Goal: Task Accomplishment & Management: Complete application form

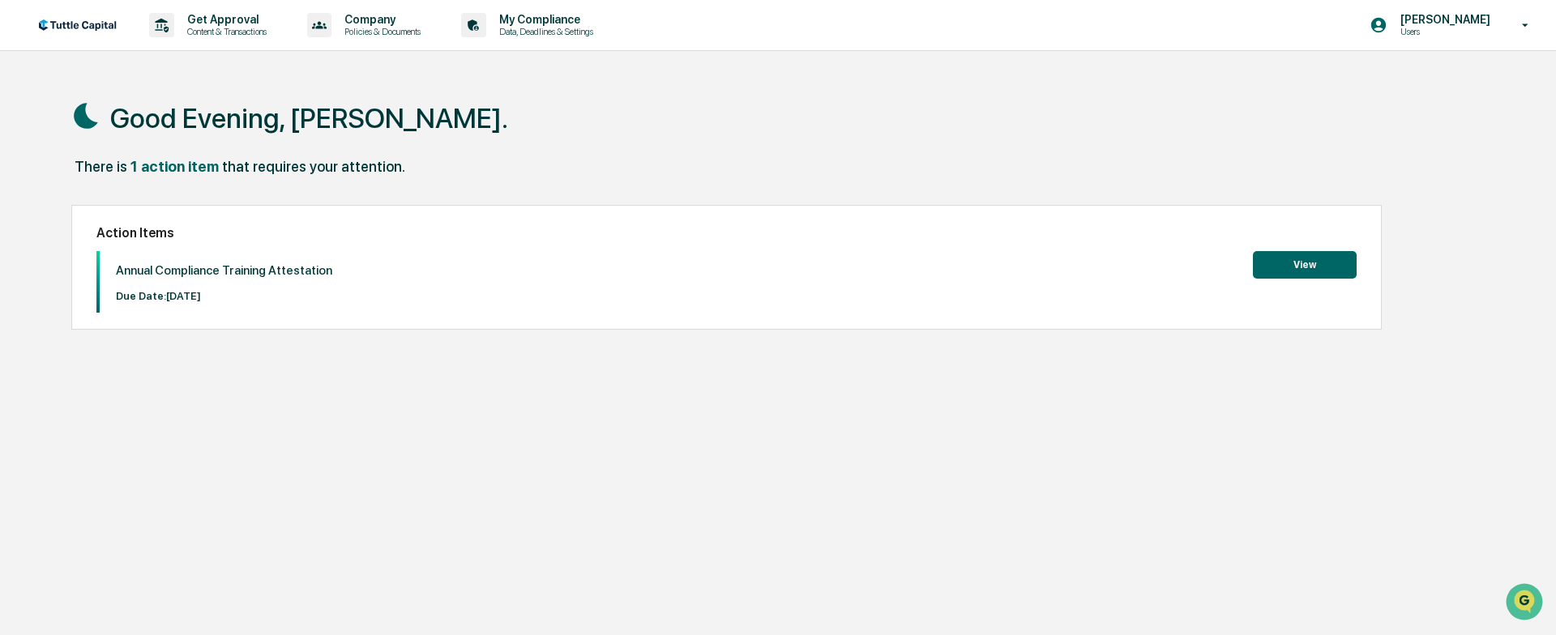
click at [1320, 266] on button "View" at bounding box center [1305, 265] width 104 height 28
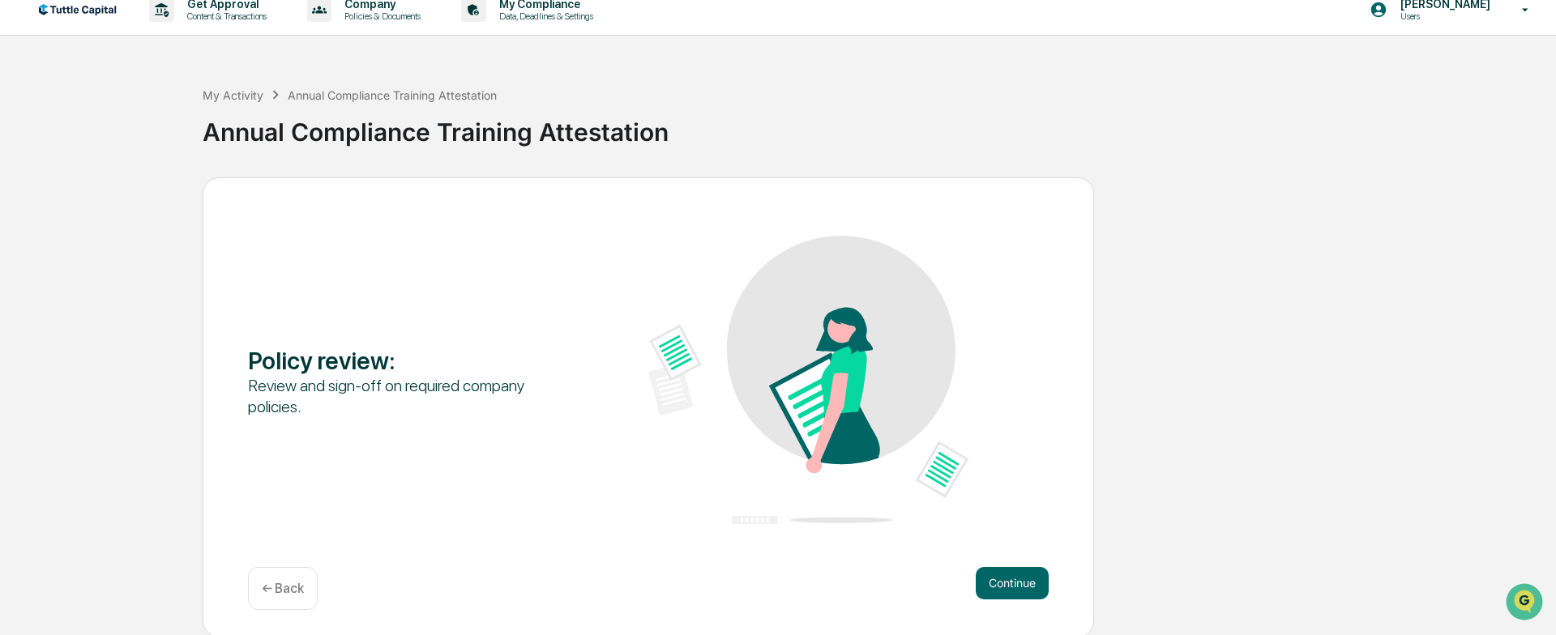
scroll to position [18, 0]
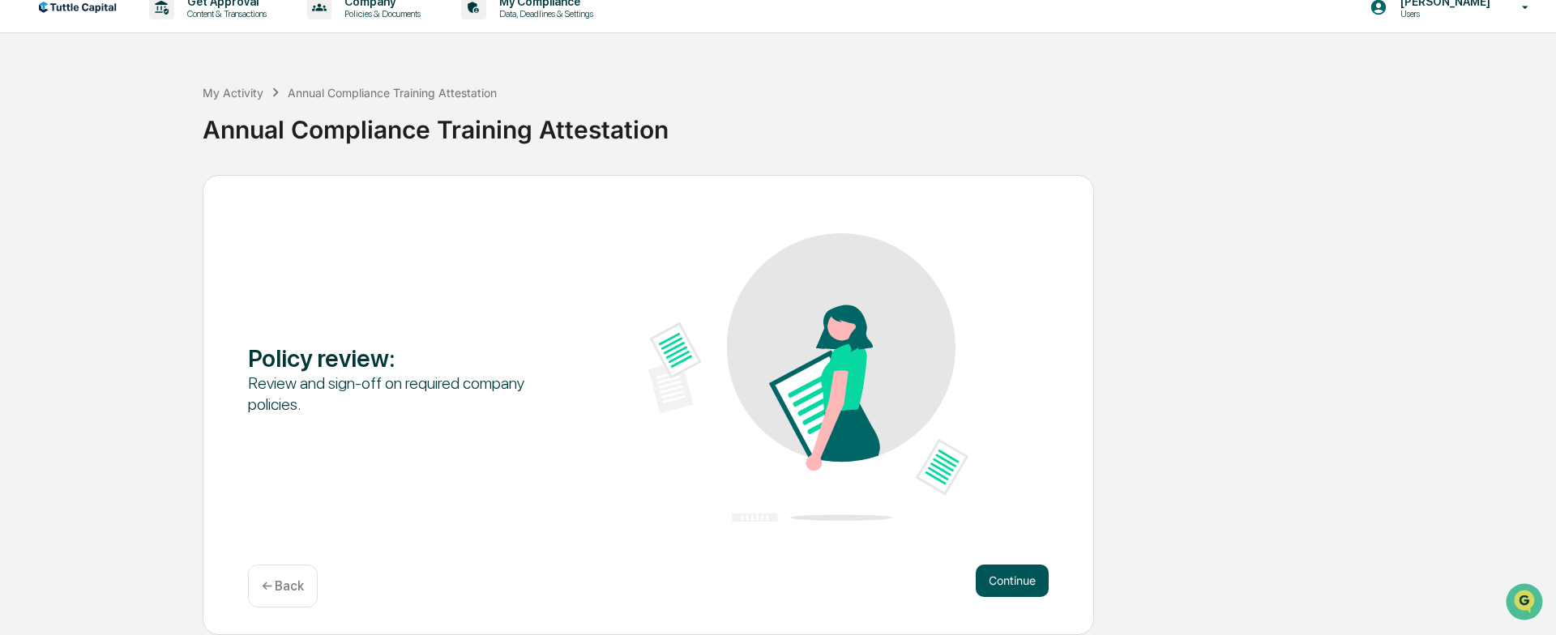
click at [1018, 581] on button "Continue" at bounding box center [1012, 581] width 73 height 32
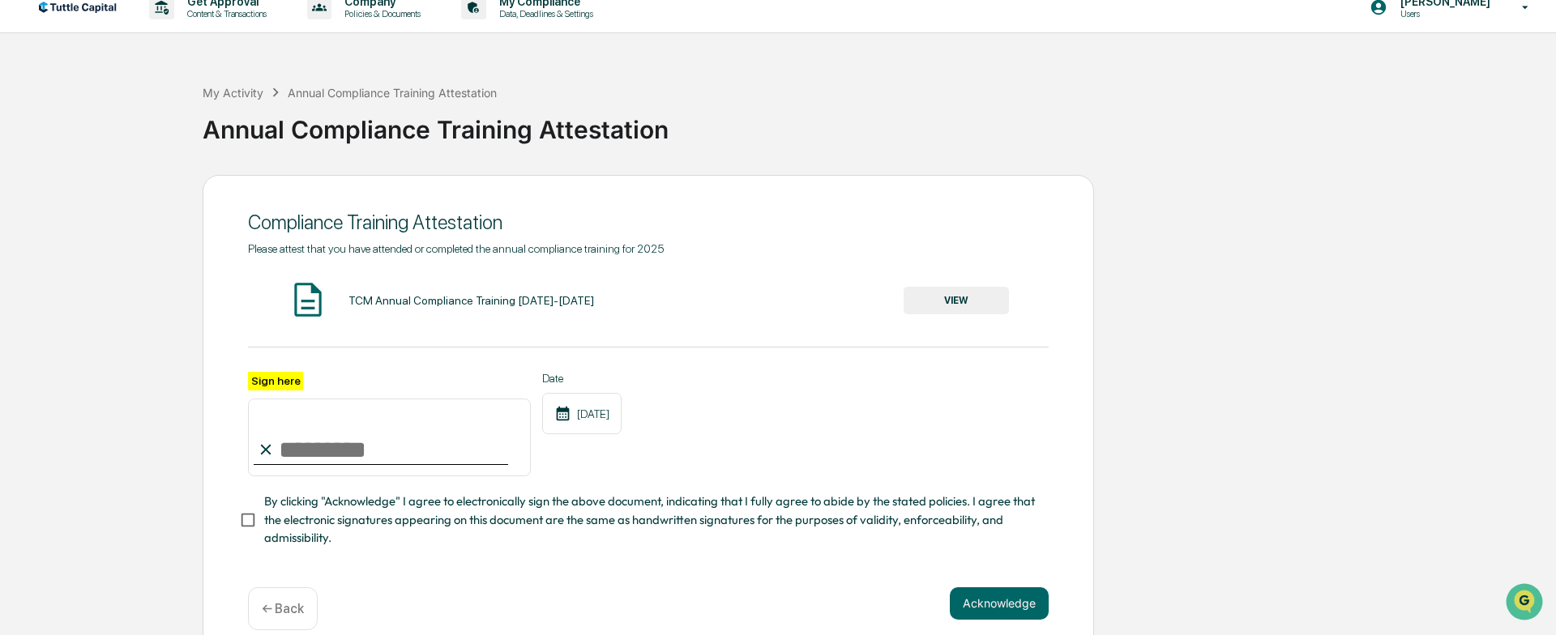
click at [182, 357] on div "Compliance Training Attestation Please attest that you have attended or complet…" at bounding box center [778, 416] width 1540 height 483
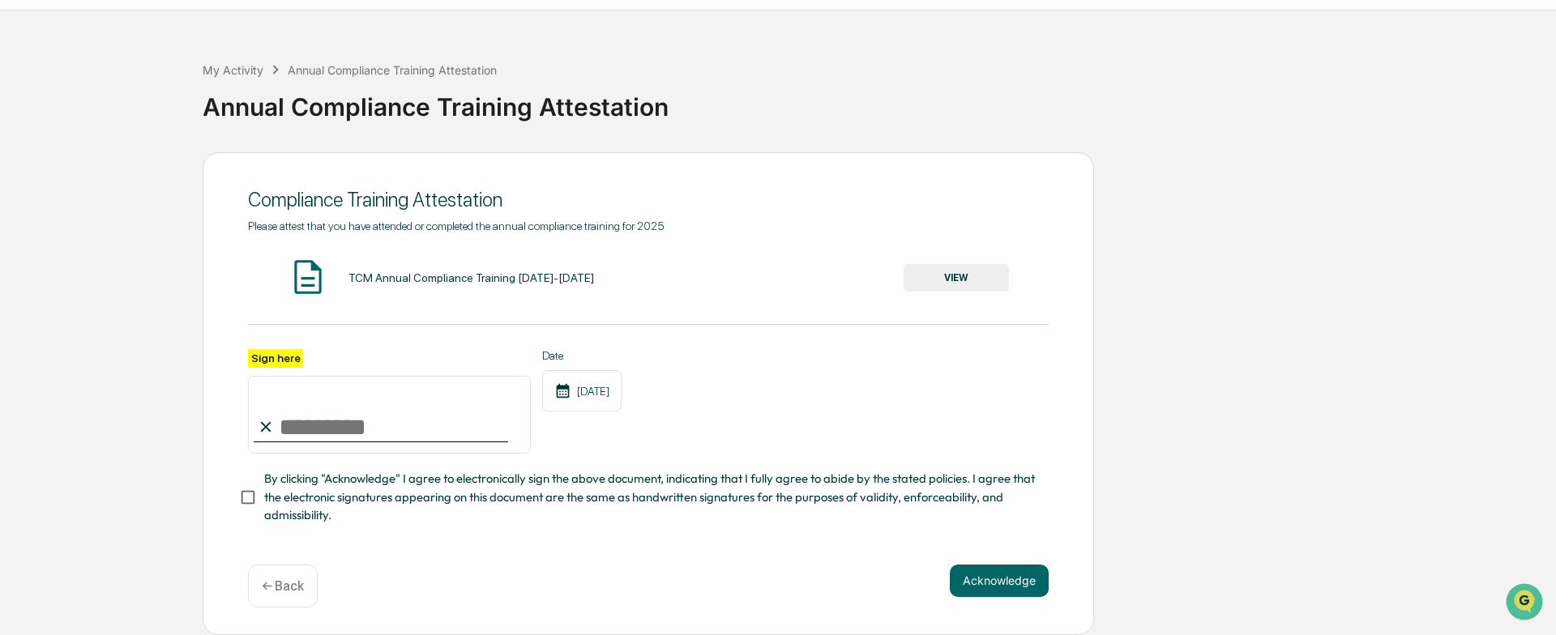
click at [990, 276] on button "VIEW" at bounding box center [956, 278] width 105 height 28
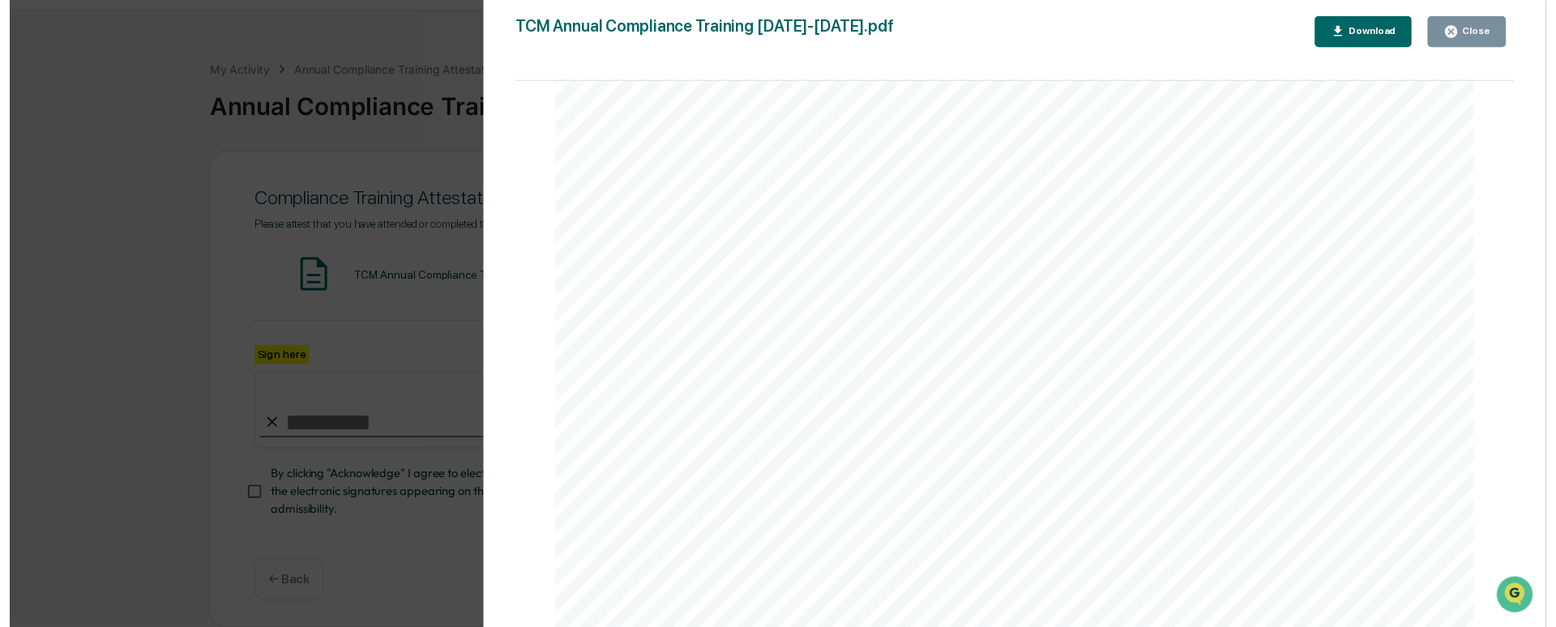
scroll to position [162, 0]
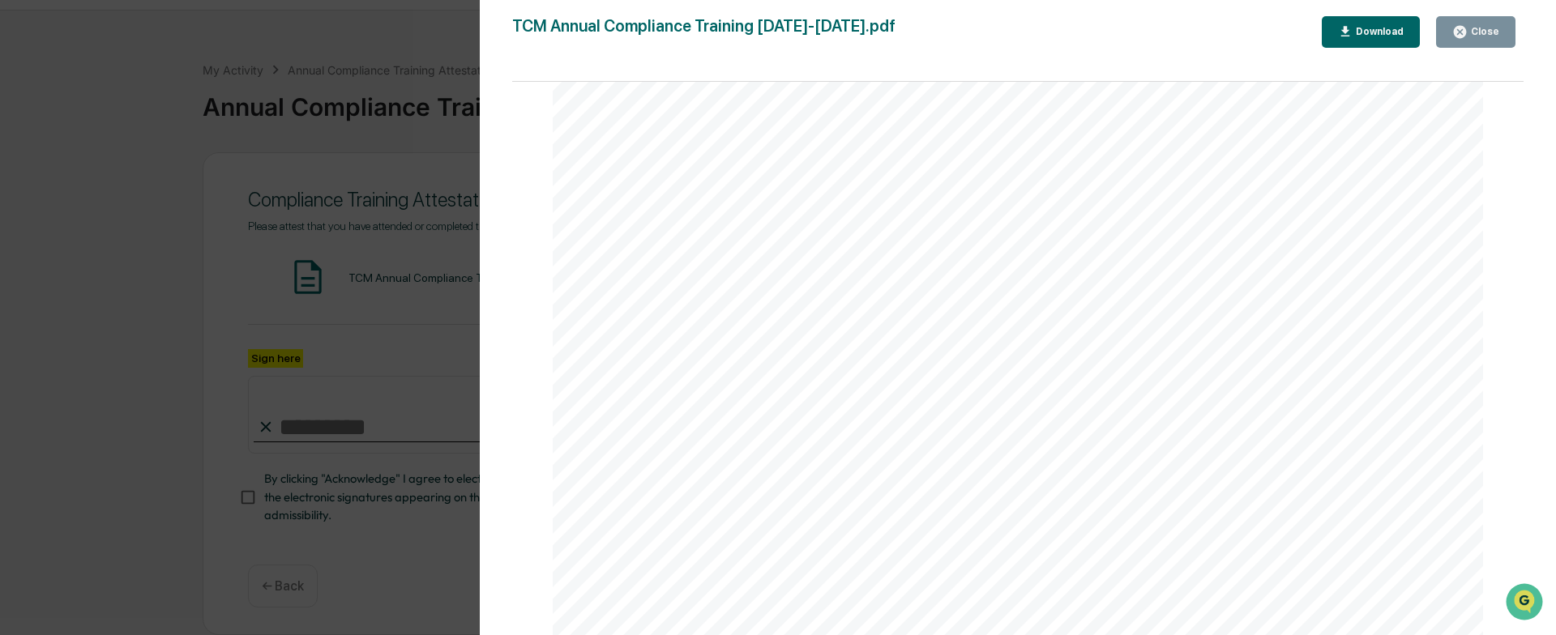
click at [1392, 35] on div "Download" at bounding box center [1378, 31] width 51 height 11
click at [1187, 148] on div "1 Annual Compliance Training: [DATE]-[DATE] Training Date: [DATE], [DATE] FOR I…" at bounding box center [1018, 478] width 930 height 719
click at [415, 138] on div "Version History [DATE] 08:37 PM [PERSON_NAME] [DATE] 08:28 PM [PERSON_NAME] TCM…" at bounding box center [778, 317] width 1556 height 635
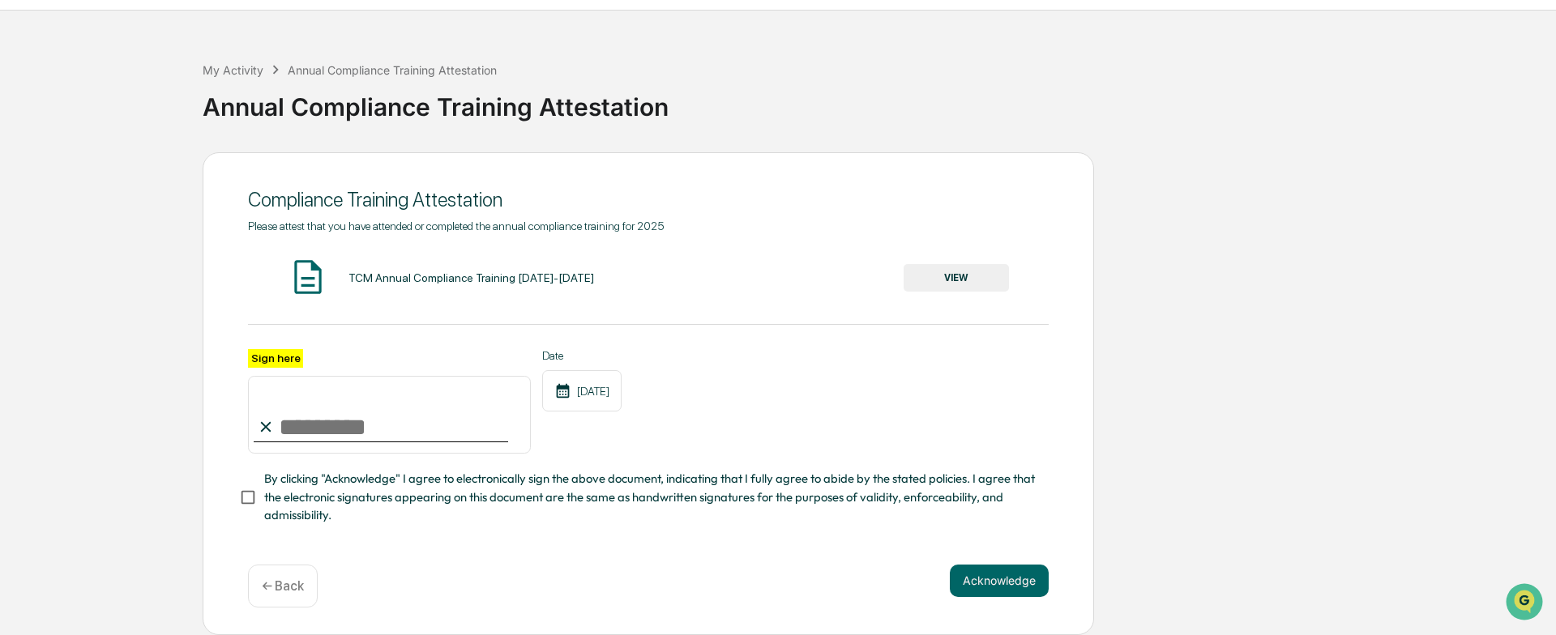
click at [310, 419] on input "Sign here" at bounding box center [389, 415] width 283 height 78
type input "**********"
click at [977, 578] on button "Acknowledge" at bounding box center [999, 581] width 99 height 32
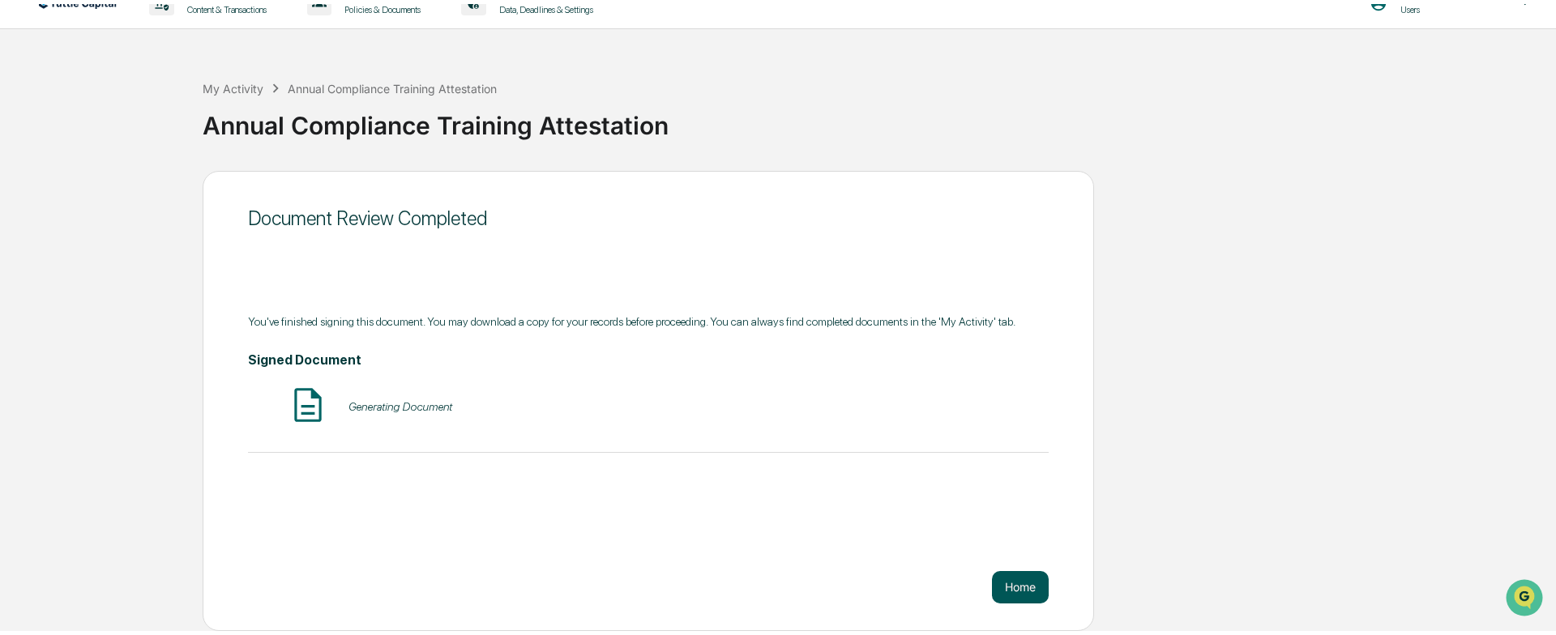
scroll to position [18, 0]
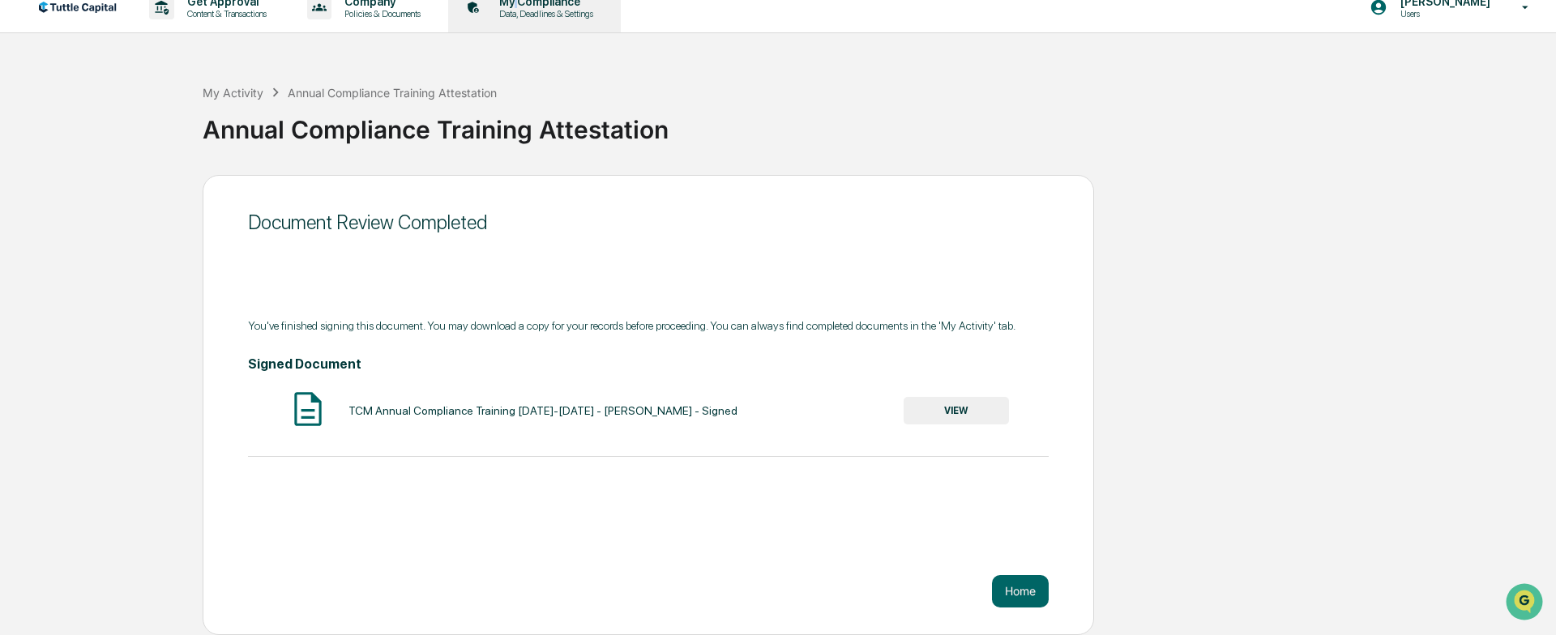
click at [528, 7] on div "My Compliance Data, Deadlines & Settings" at bounding box center [533, 7] width 156 height 50
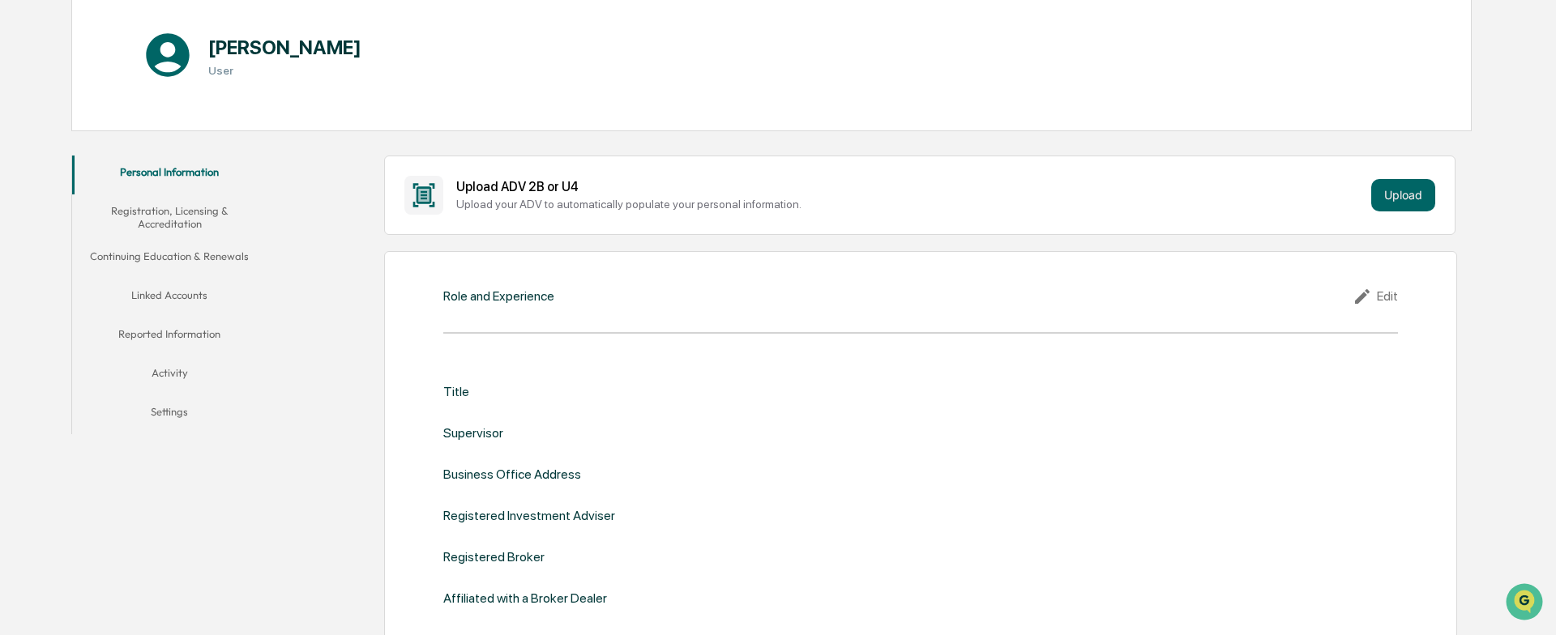
scroll to position [162, 0]
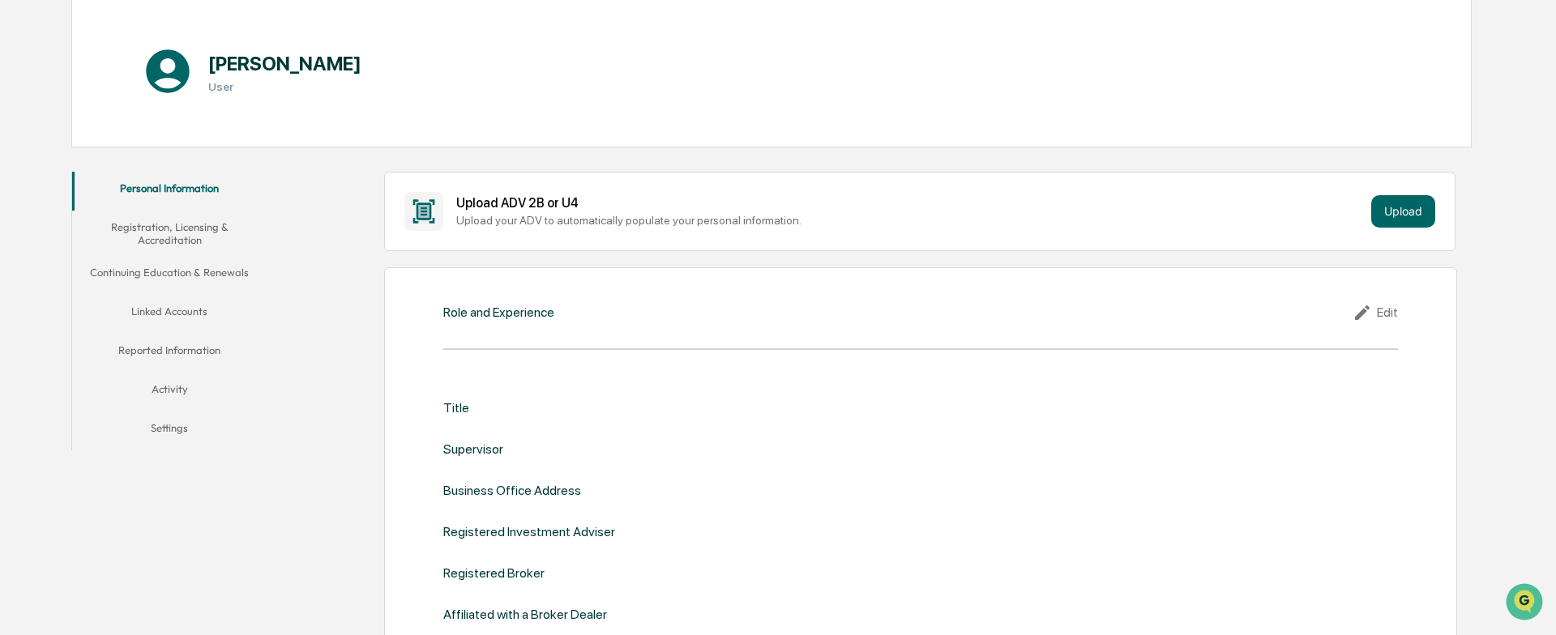
click at [177, 235] on button "Registration, Licensing & Accreditation" at bounding box center [169, 234] width 195 height 46
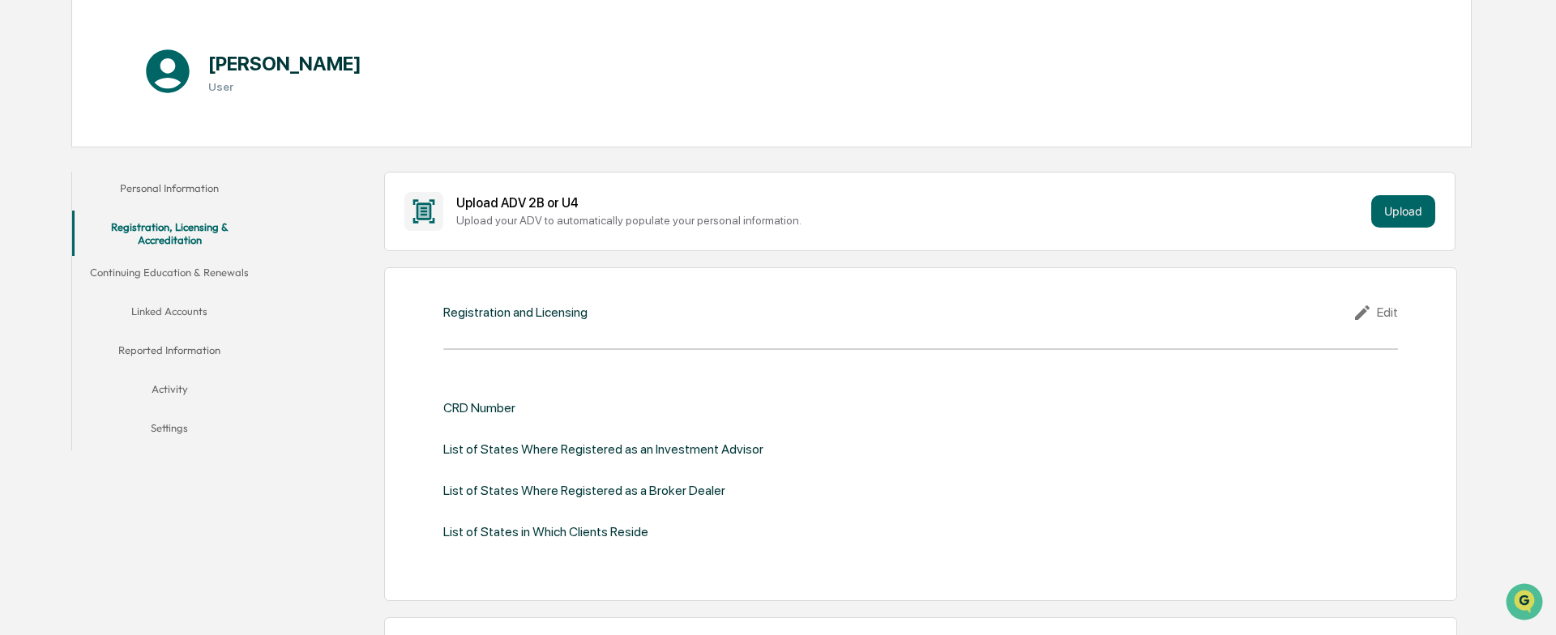
click at [190, 271] on button "Continuing Education & Renewals" at bounding box center [169, 275] width 195 height 39
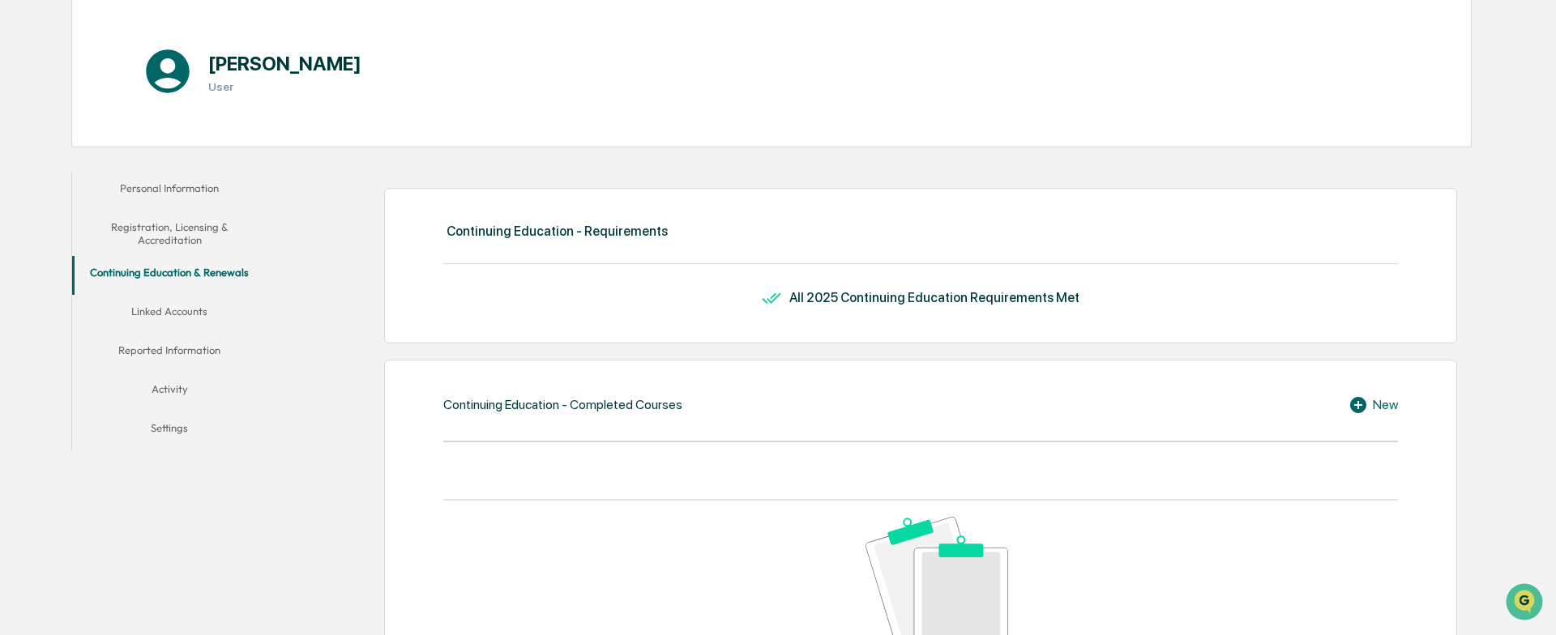
click at [191, 310] on button "Linked Accounts" at bounding box center [169, 314] width 195 height 39
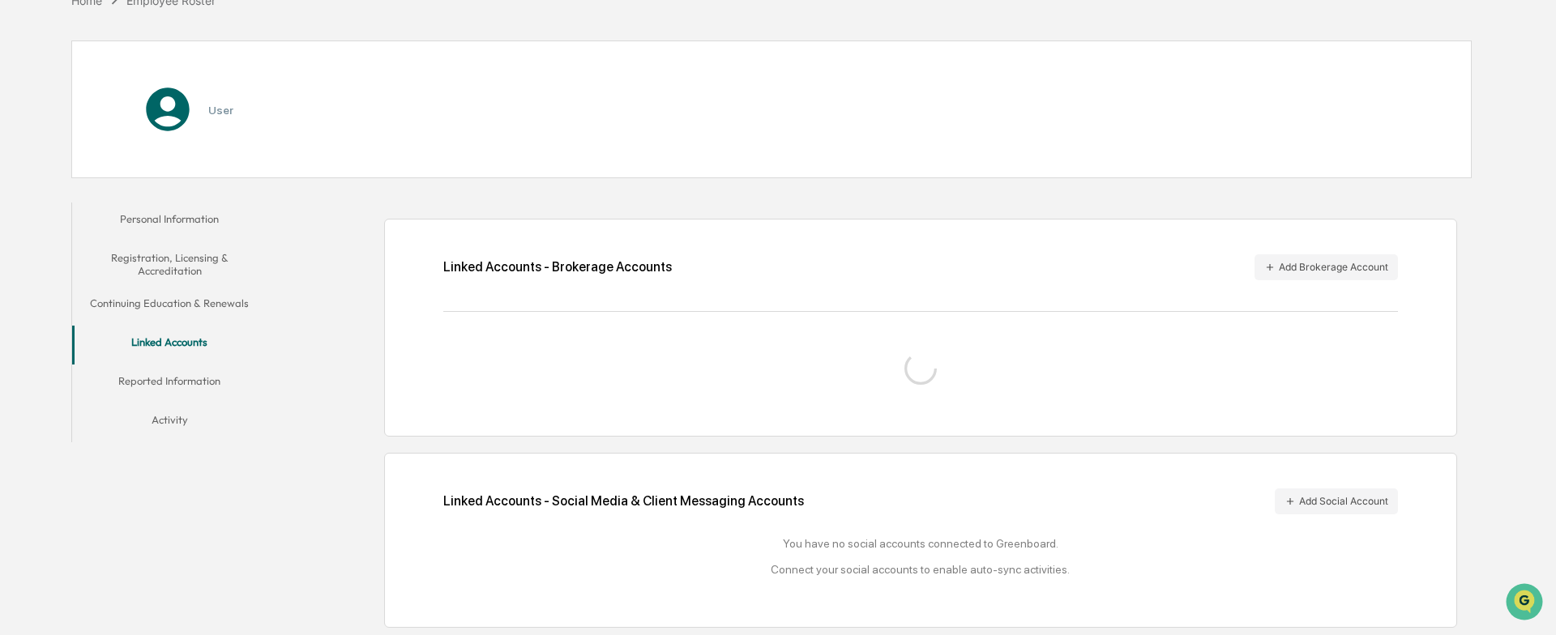
scroll to position [132, 0]
click at [327, 229] on div "Linked Accounts - Brokerage Accounts Add Brokerage Account Linked Accounts - So…" at bounding box center [874, 415] width 1196 height 442
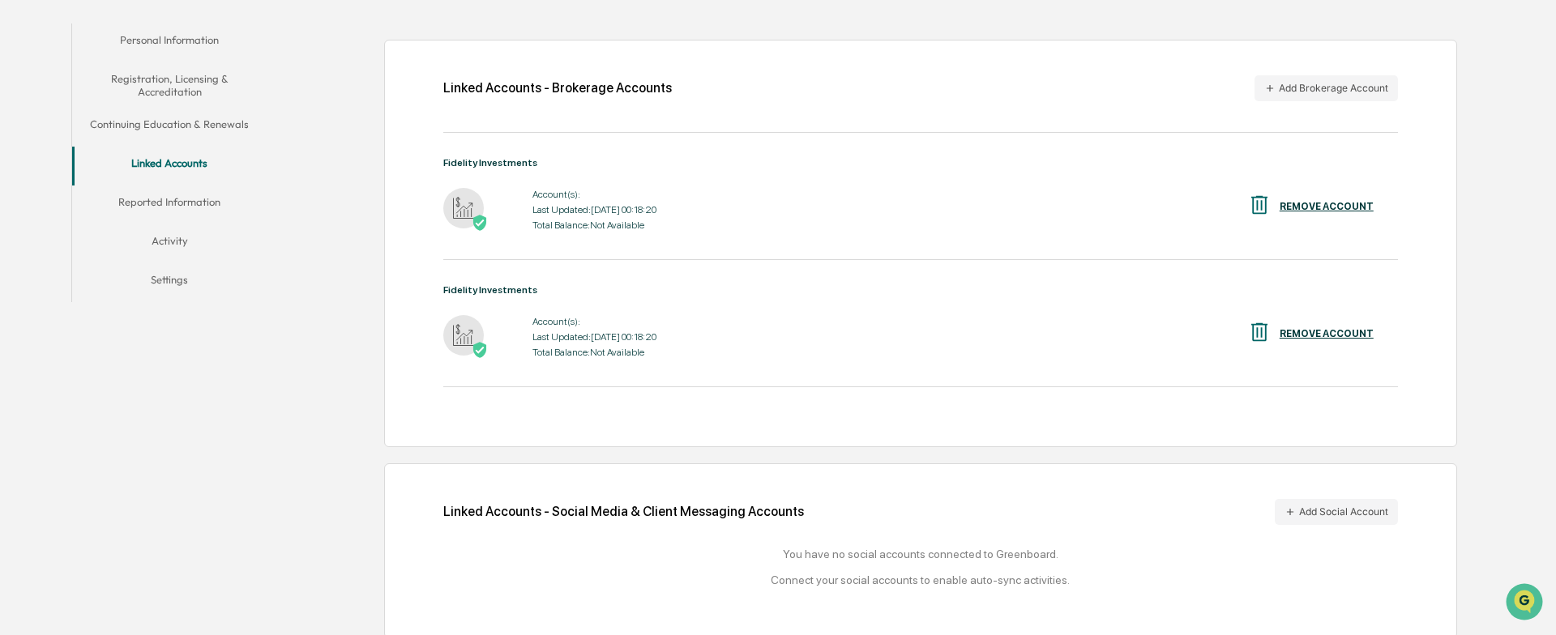
scroll to position [322, 0]
